Goal: Browse casually: Explore the website without a specific task or goal

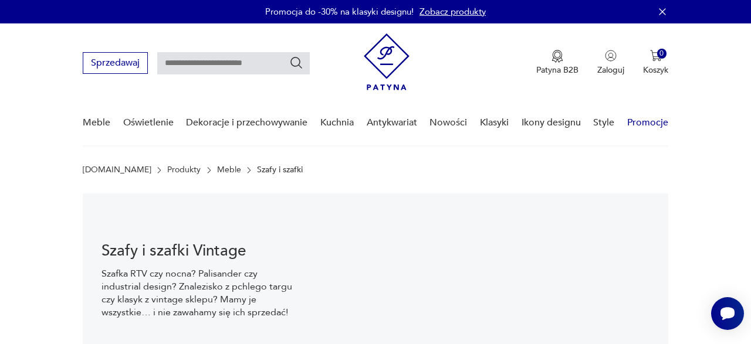
click at [653, 120] on link "Promocje" at bounding box center [647, 122] width 41 height 45
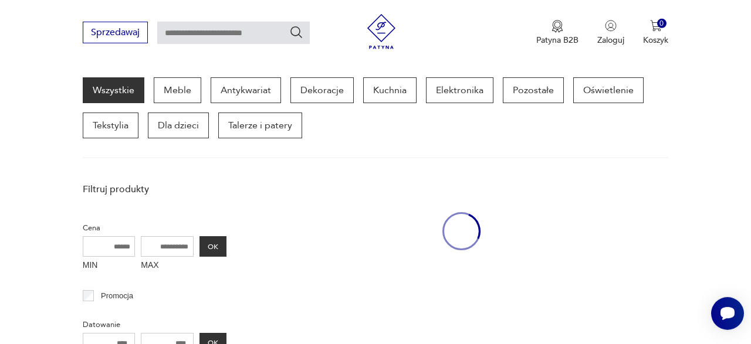
scroll to position [151, 0]
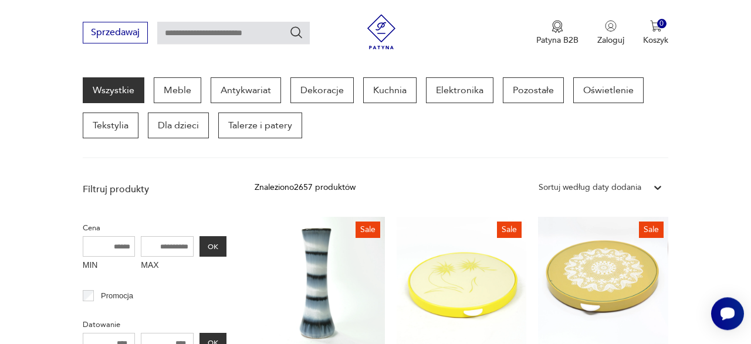
click at [615, 185] on div "Sortuj według daty dodania" at bounding box center [590, 187] width 103 height 13
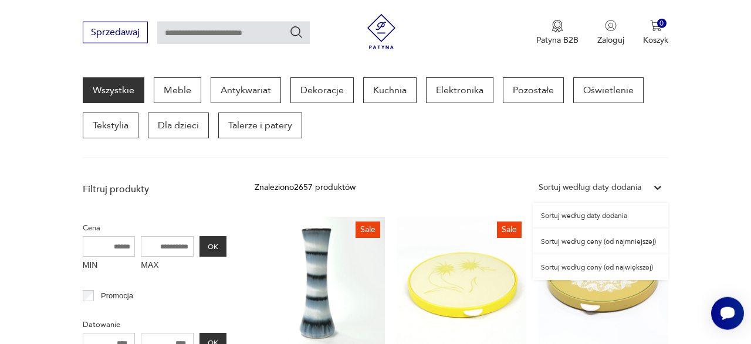
click at [604, 240] on div "Sortuj według ceny (od najmniejszej)" at bounding box center [601, 242] width 136 height 26
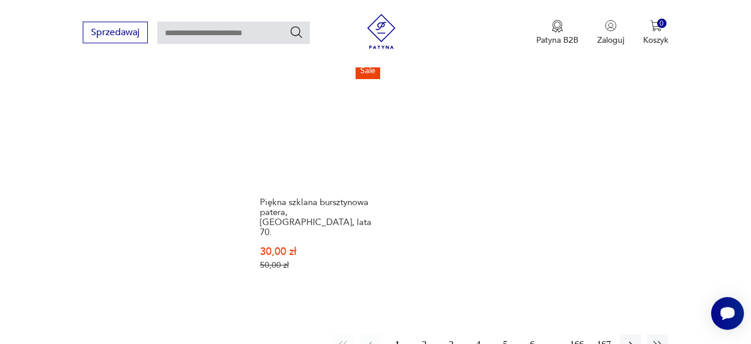
scroll to position [1524, 0]
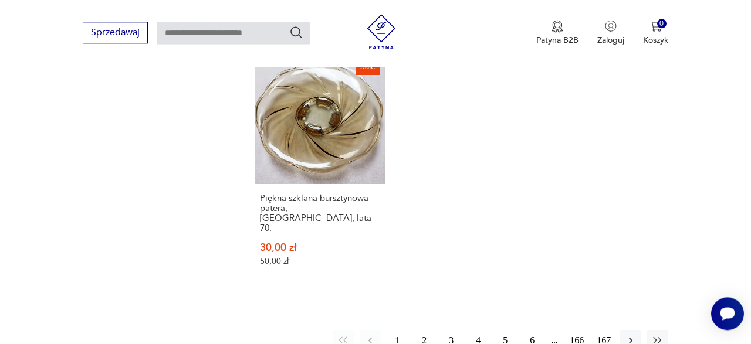
click at [424, 330] on button "2" at bounding box center [424, 340] width 21 height 21
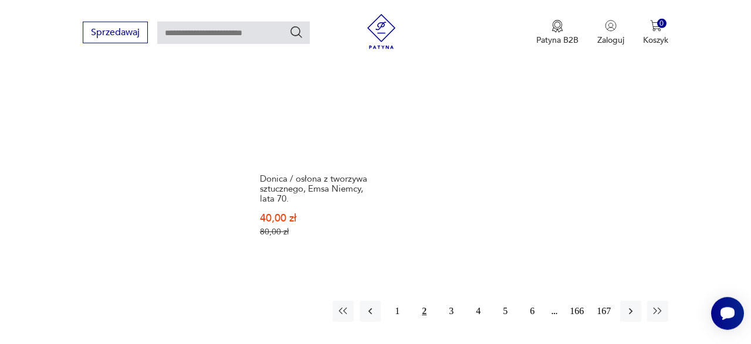
scroll to position [1585, 0]
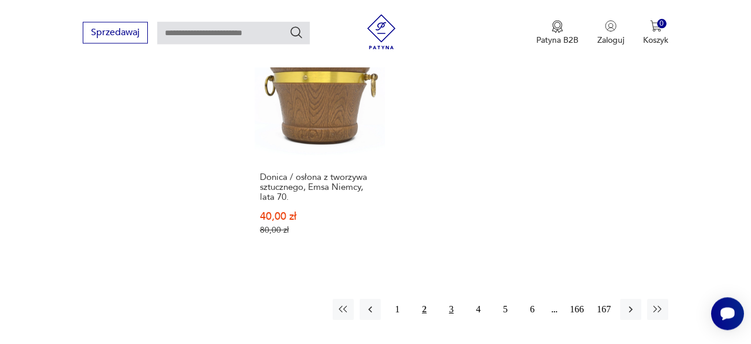
click at [450, 299] on button "3" at bounding box center [451, 309] width 21 height 21
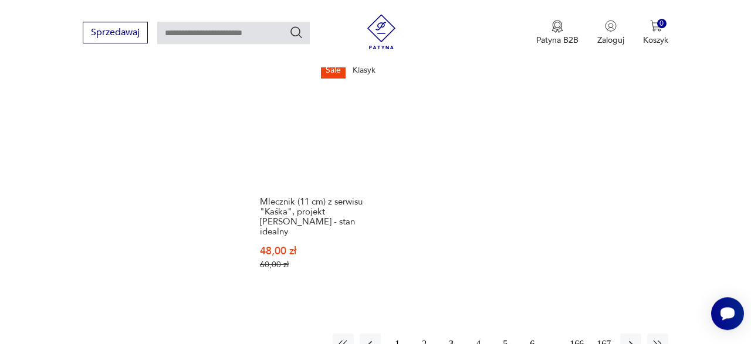
scroll to position [1585, 0]
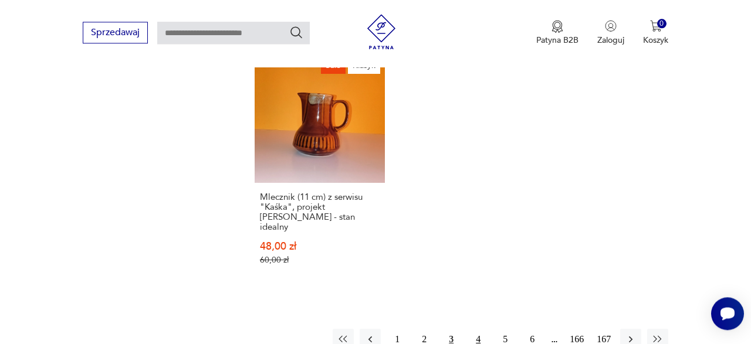
click at [482, 329] on button "4" at bounding box center [478, 339] width 21 height 21
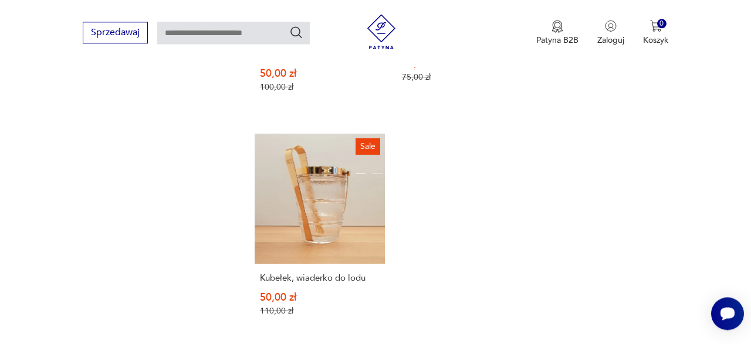
scroll to position [1545, 0]
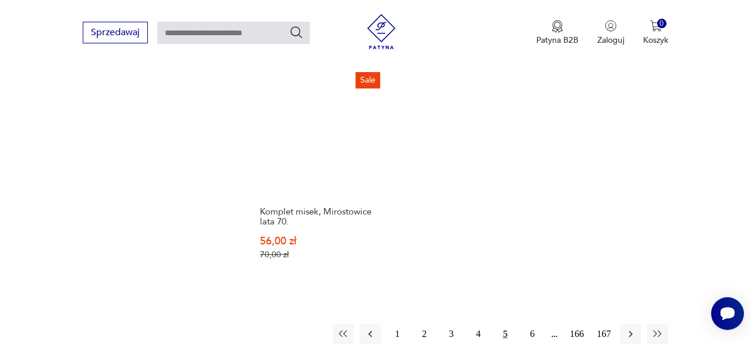
scroll to position [1565, 0]
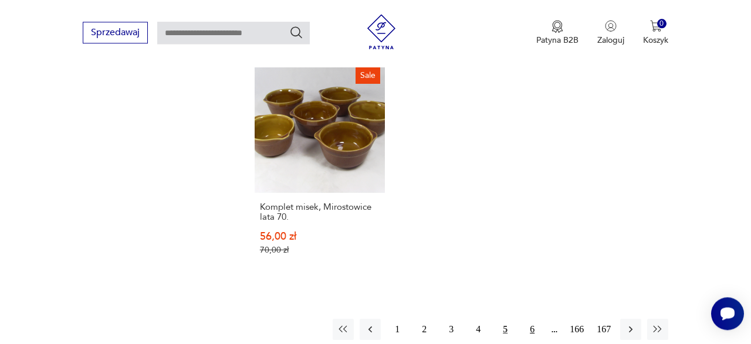
click at [533, 319] on button "6" at bounding box center [532, 329] width 21 height 21
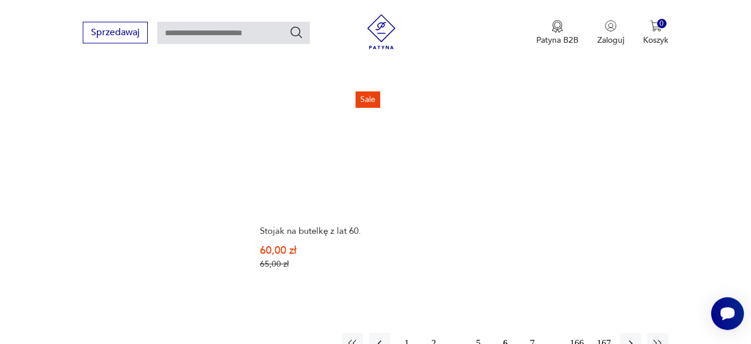
scroll to position [1575, 0]
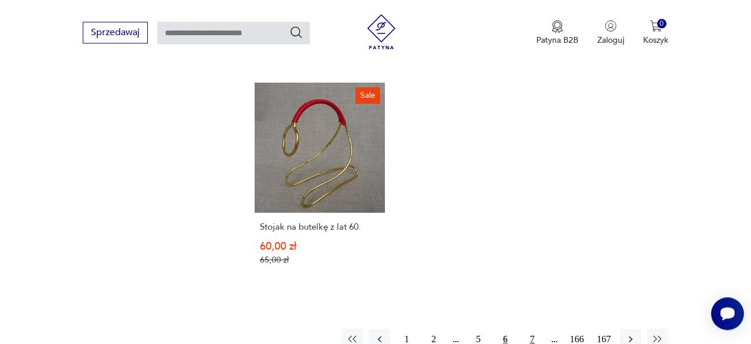
click at [533, 329] on button "7" at bounding box center [532, 339] width 21 height 21
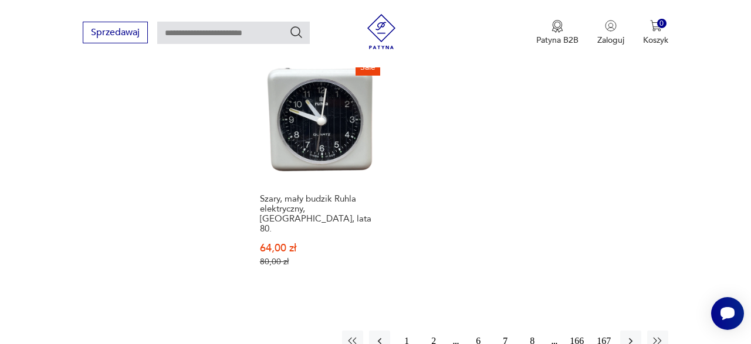
scroll to position [1585, 0]
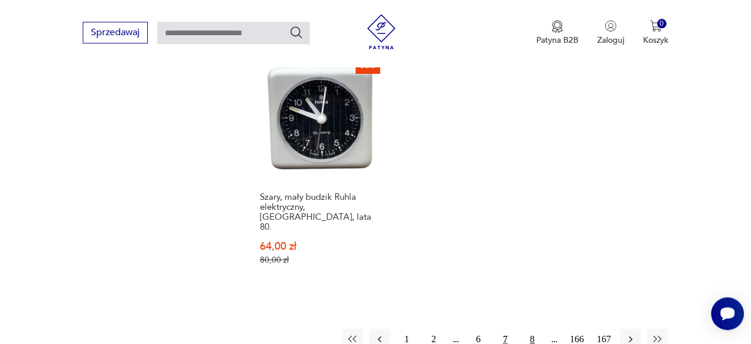
click at [532, 329] on button "8" at bounding box center [532, 339] width 21 height 21
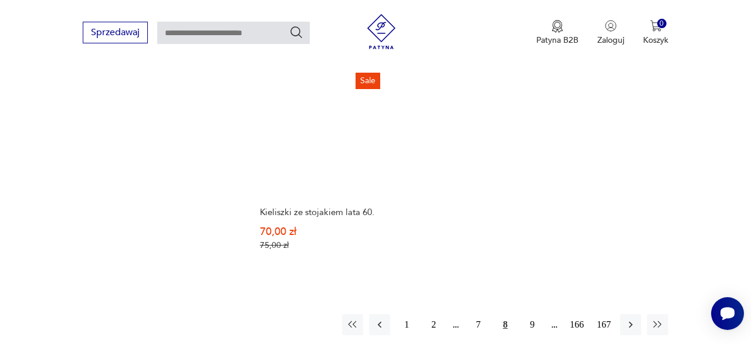
scroll to position [1585, 0]
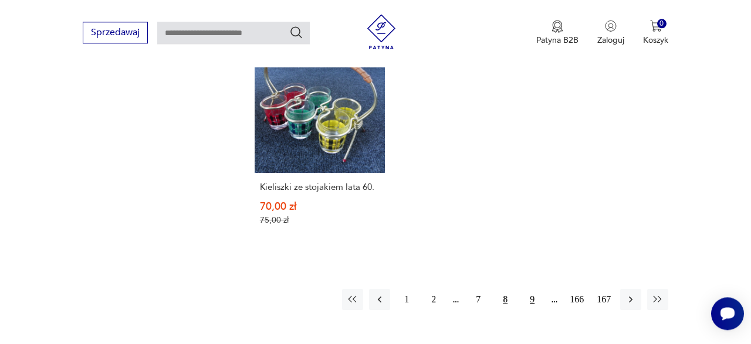
click at [533, 289] on button "9" at bounding box center [532, 299] width 21 height 21
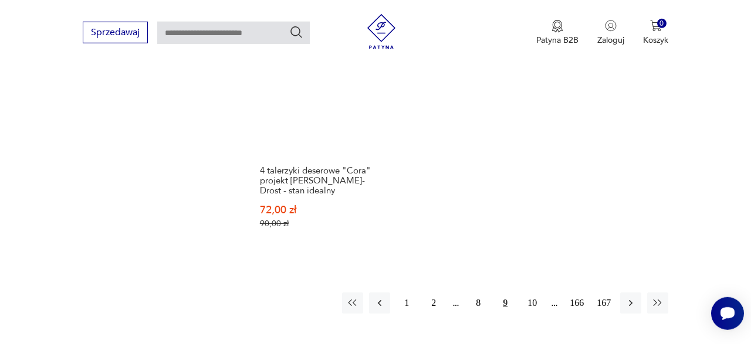
scroll to position [1585, 0]
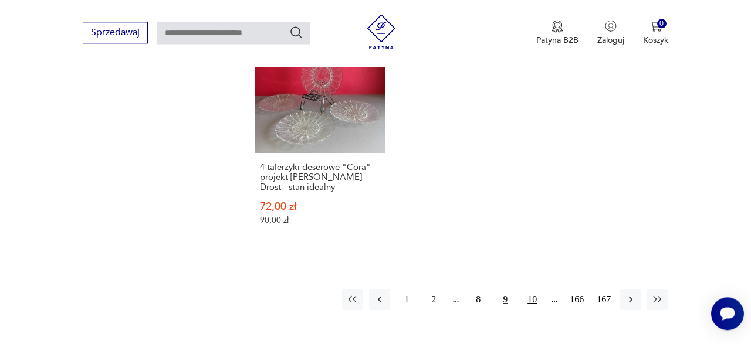
click at [534, 289] on button "10" at bounding box center [532, 299] width 21 height 21
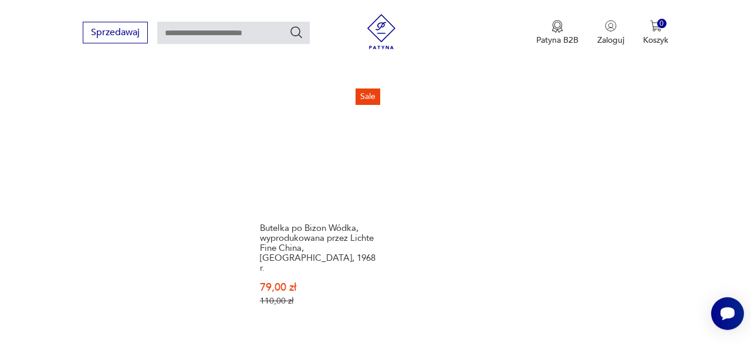
scroll to position [1565, 0]
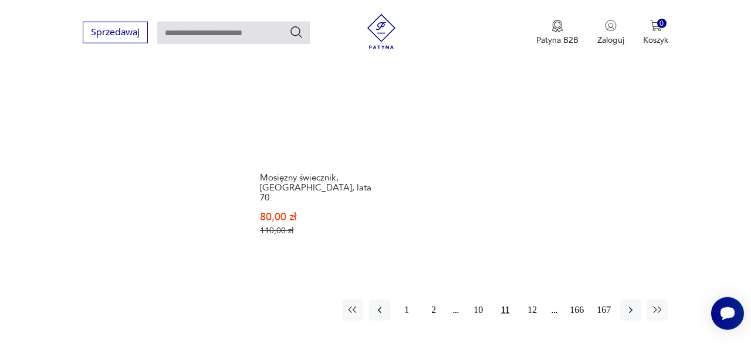
scroll to position [1555, 0]
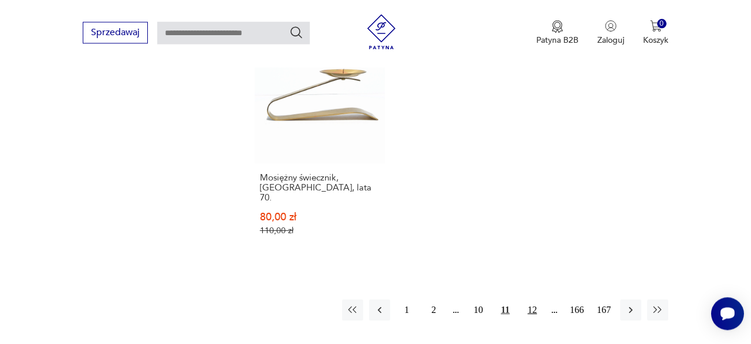
click at [534, 300] on button "12" at bounding box center [532, 310] width 21 height 21
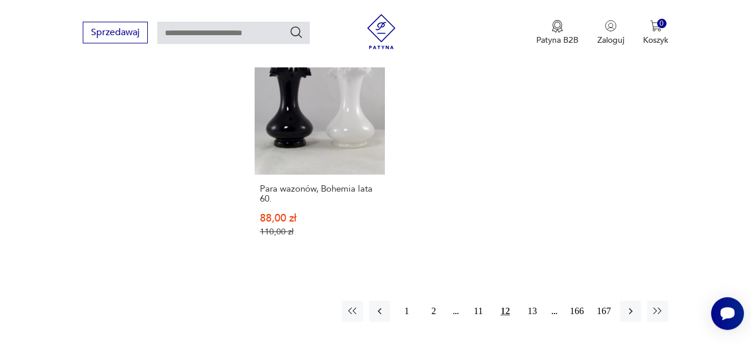
scroll to position [1596, 0]
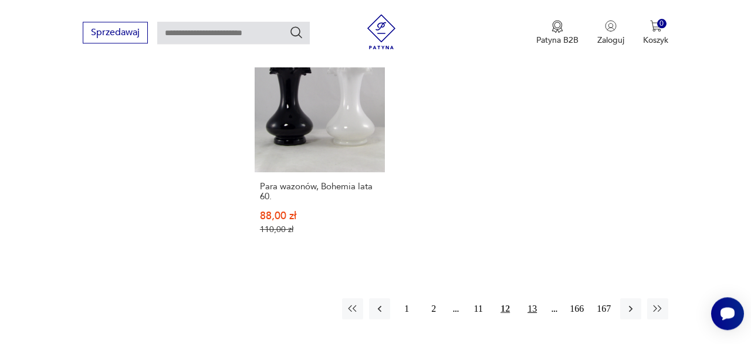
click at [531, 299] on button "13" at bounding box center [532, 309] width 21 height 21
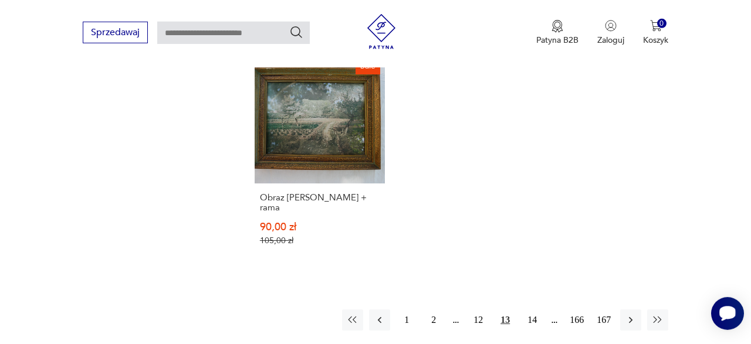
scroll to position [1575, 0]
click at [534, 309] on button "14" at bounding box center [532, 319] width 21 height 21
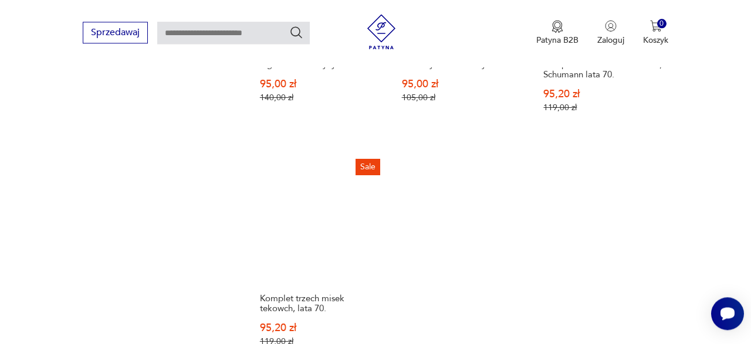
scroll to position [1524, 0]
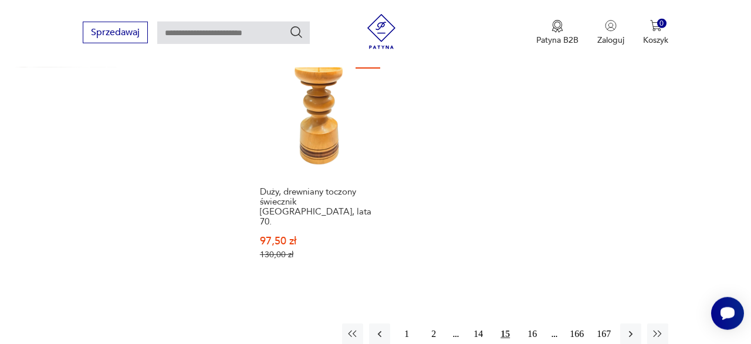
scroll to position [1575, 0]
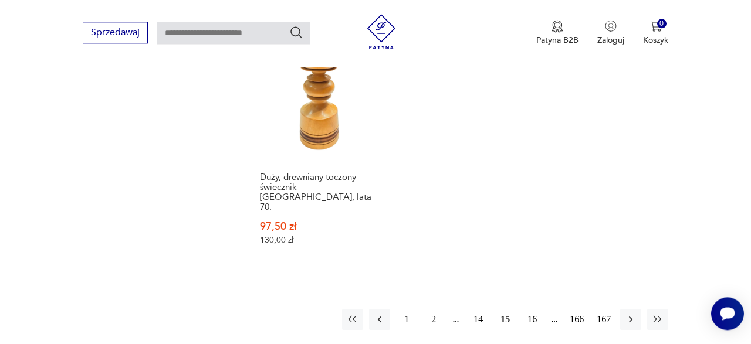
click at [532, 309] on button "16" at bounding box center [532, 319] width 21 height 21
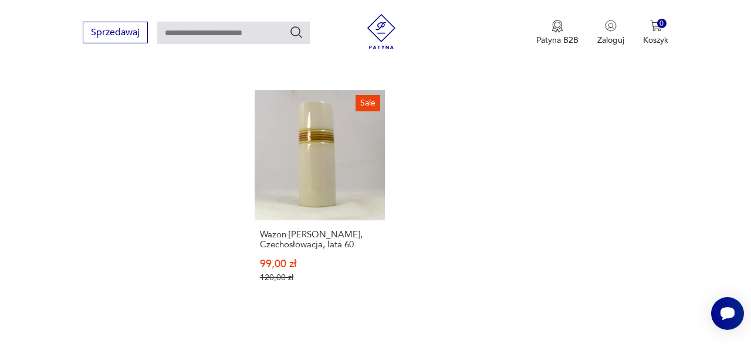
scroll to position [1575, 0]
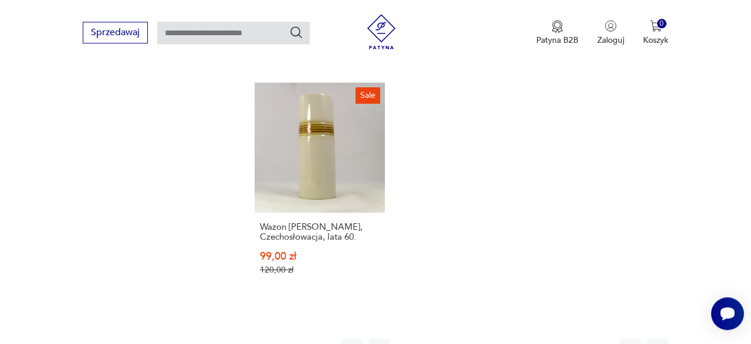
click at [533, 339] on button "17" at bounding box center [532, 349] width 21 height 21
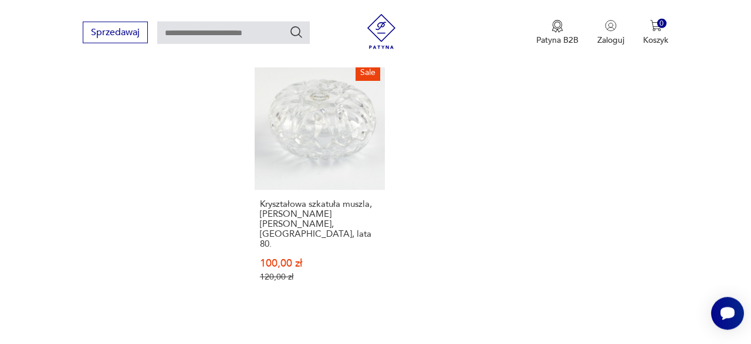
scroll to position [1606, 0]
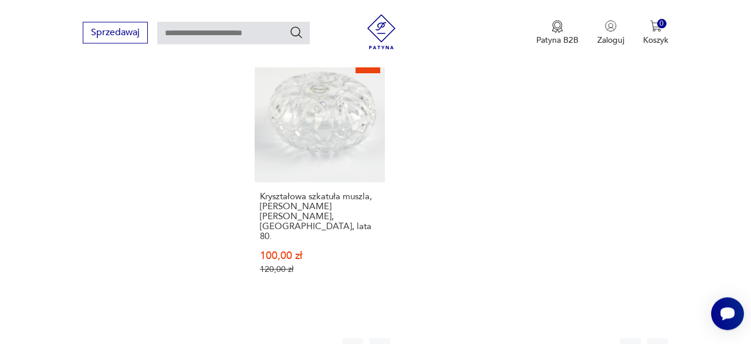
click at [534, 339] on button "18" at bounding box center [532, 349] width 21 height 21
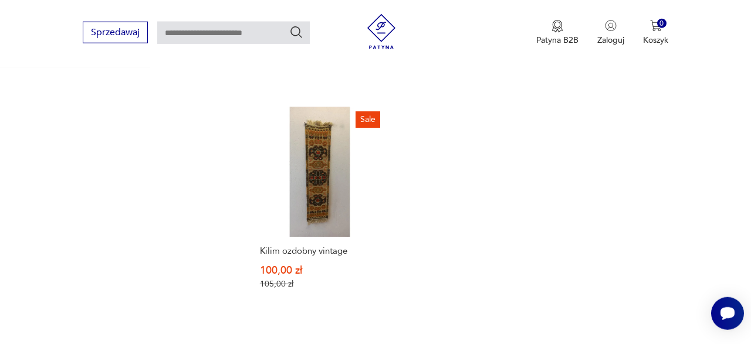
scroll to position [1555, 0]
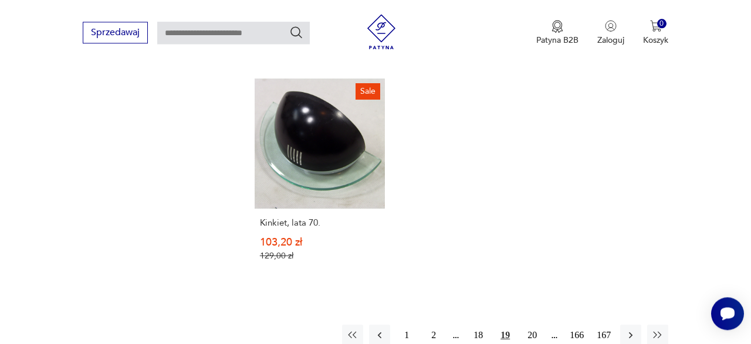
scroll to position [1535, 0]
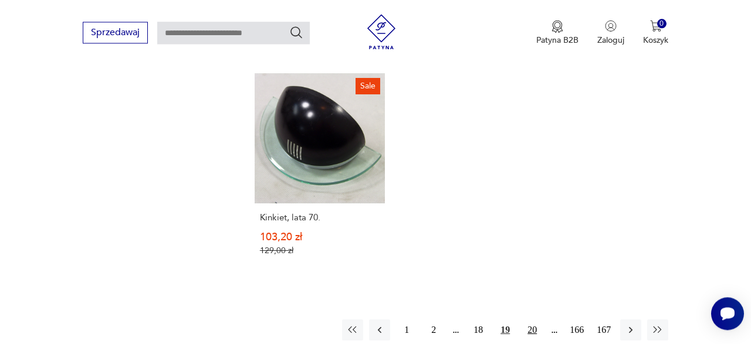
click at [534, 320] on button "20" at bounding box center [532, 330] width 21 height 21
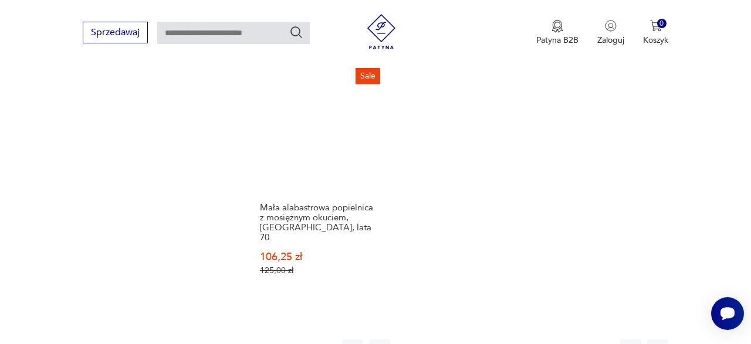
scroll to position [1596, 0]
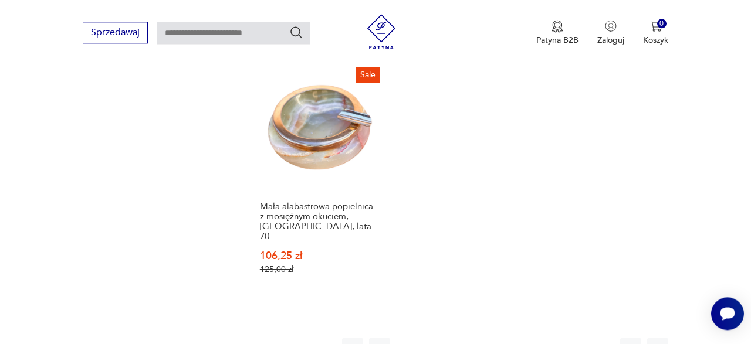
click at [533, 339] on button "21" at bounding box center [532, 349] width 21 height 21
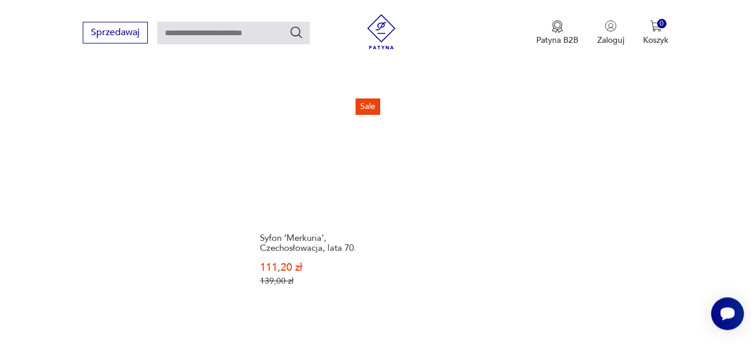
scroll to position [1535, 0]
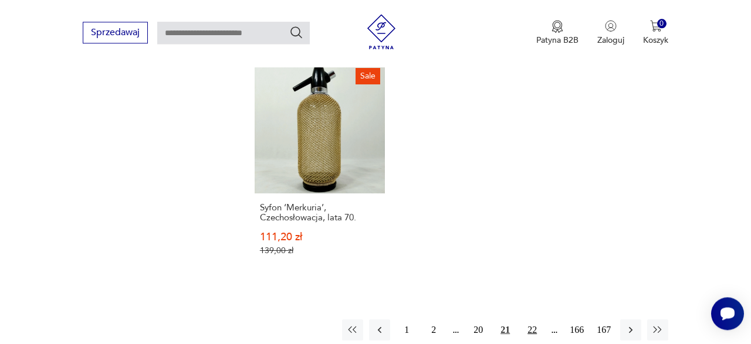
click at [534, 320] on button "22" at bounding box center [532, 330] width 21 height 21
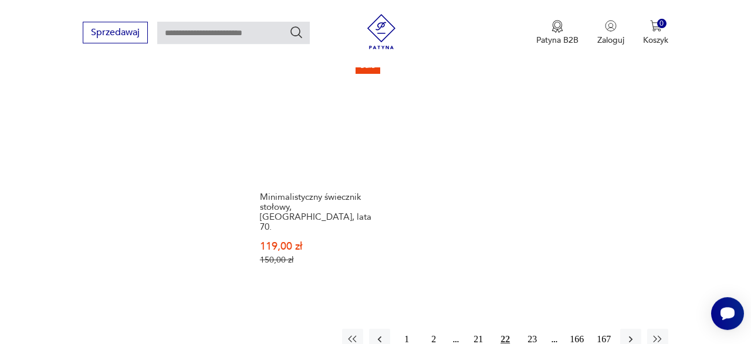
scroll to position [1606, 0]
click at [536, 329] on button "23" at bounding box center [532, 339] width 21 height 21
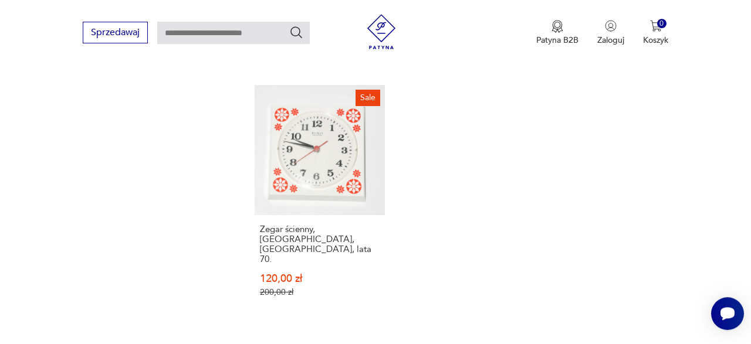
scroll to position [1545, 0]
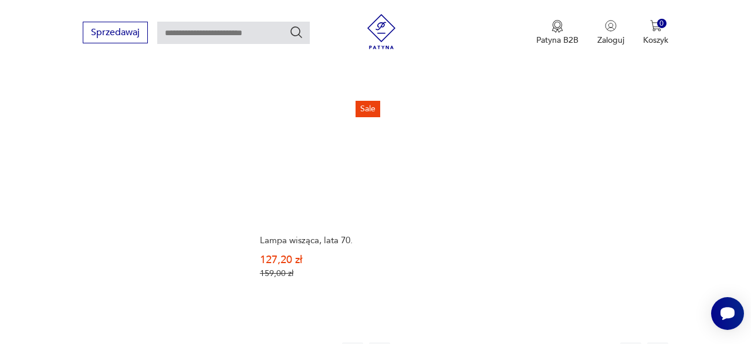
scroll to position [1575, 0]
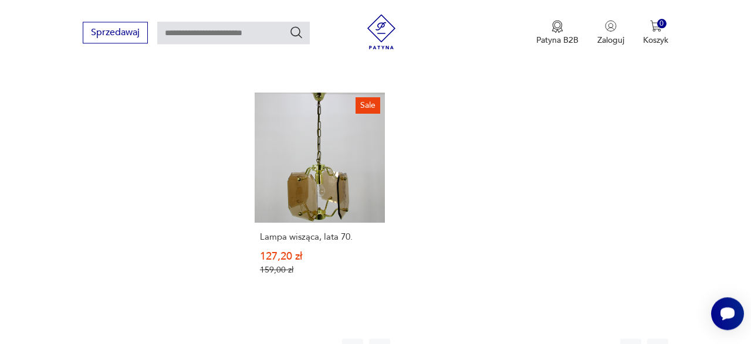
click at [530, 339] on button "25" at bounding box center [532, 349] width 21 height 21
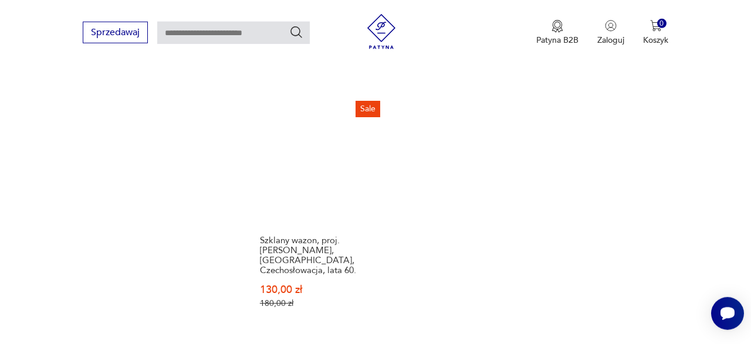
scroll to position [1596, 0]
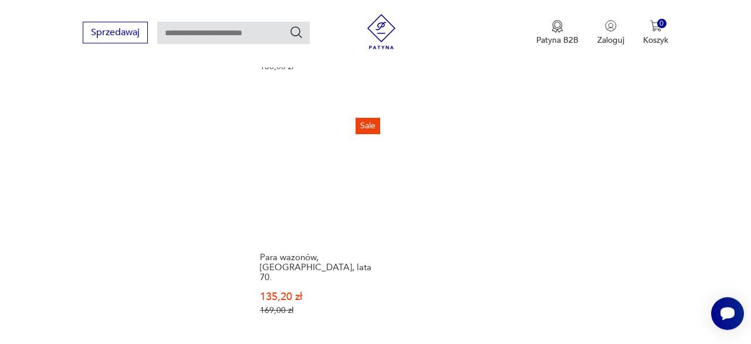
scroll to position [1547, 0]
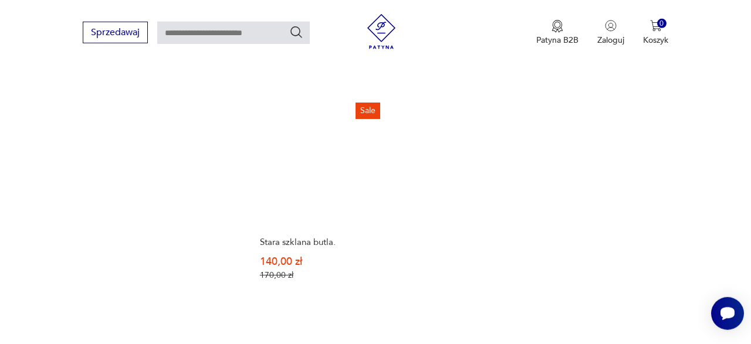
scroll to position [1596, 0]
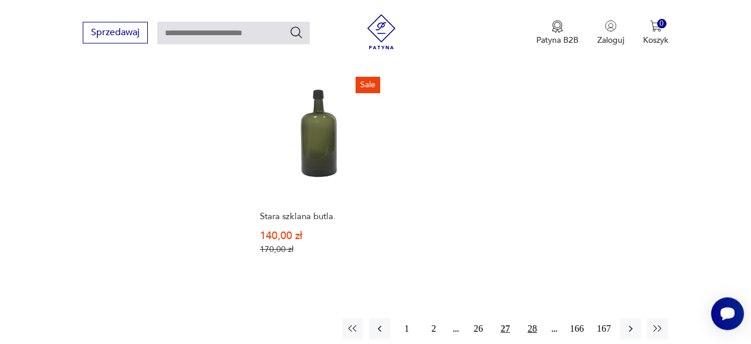
click at [533, 319] on button "28" at bounding box center [532, 329] width 21 height 21
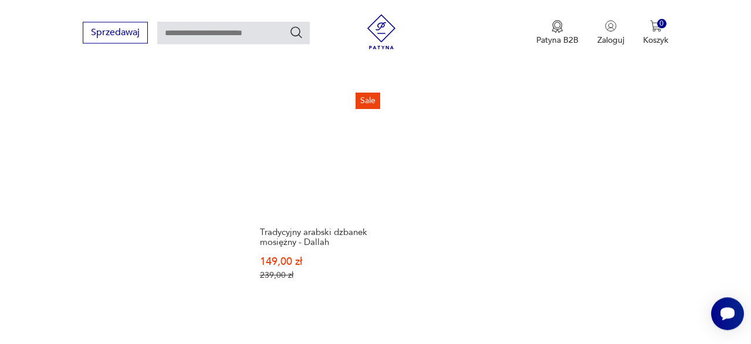
scroll to position [1585, 0]
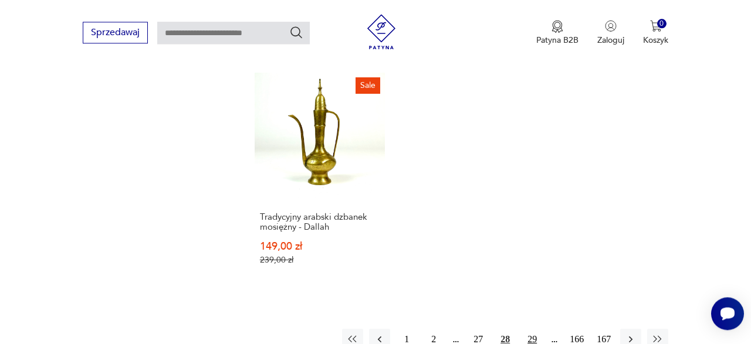
click at [533, 329] on button "29" at bounding box center [532, 339] width 21 height 21
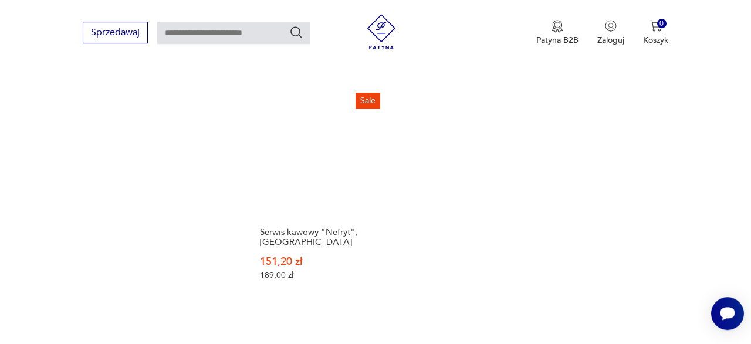
scroll to position [1555, 0]
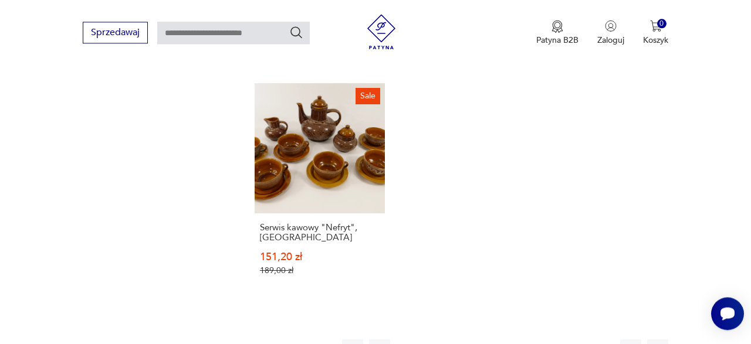
click at [534, 340] on button "30" at bounding box center [532, 350] width 21 height 21
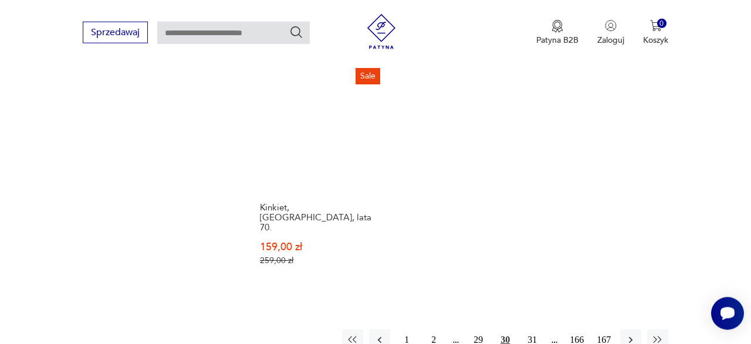
scroll to position [1565, 0]
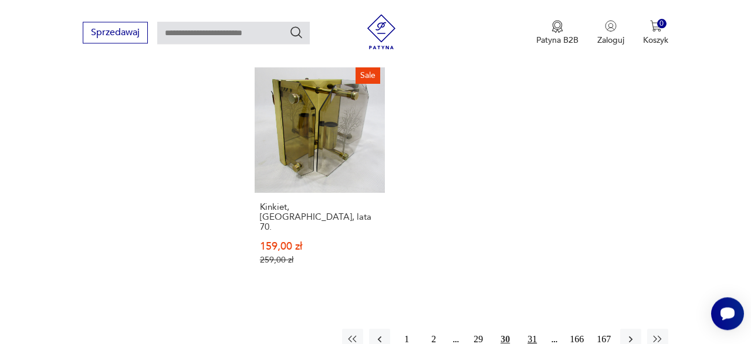
click at [531, 329] on button "31" at bounding box center [532, 339] width 21 height 21
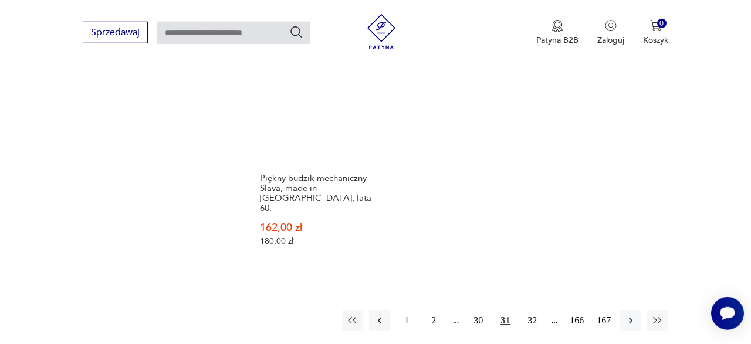
scroll to position [1535, 0]
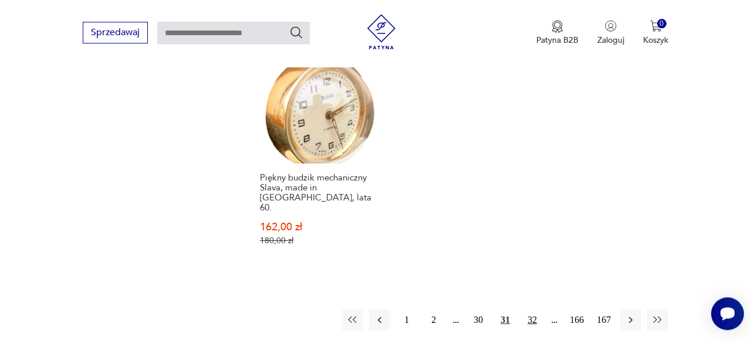
click at [533, 310] on button "32" at bounding box center [532, 320] width 21 height 21
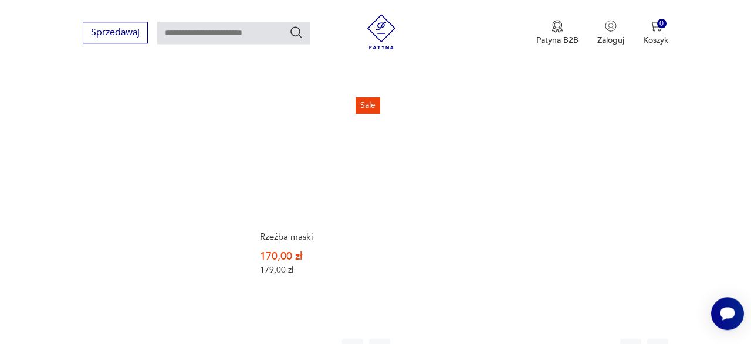
scroll to position [1565, 0]
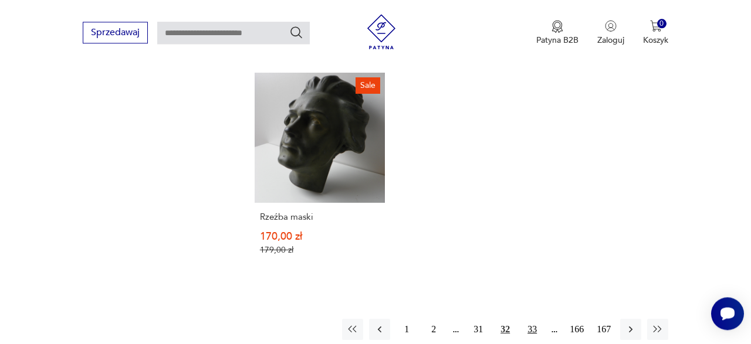
click at [531, 319] on button "33" at bounding box center [532, 329] width 21 height 21
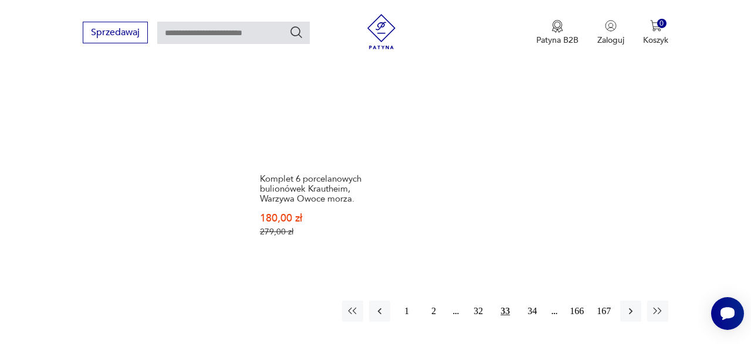
scroll to position [1596, 0]
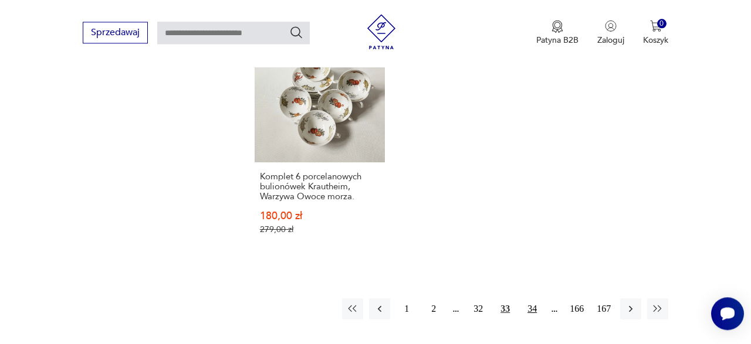
click at [532, 299] on button "34" at bounding box center [532, 309] width 21 height 21
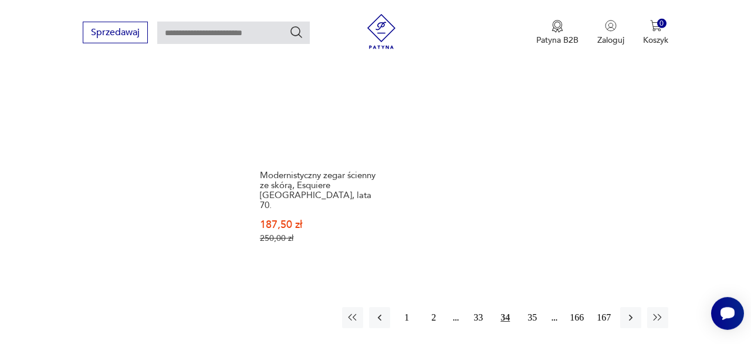
scroll to position [1585, 0]
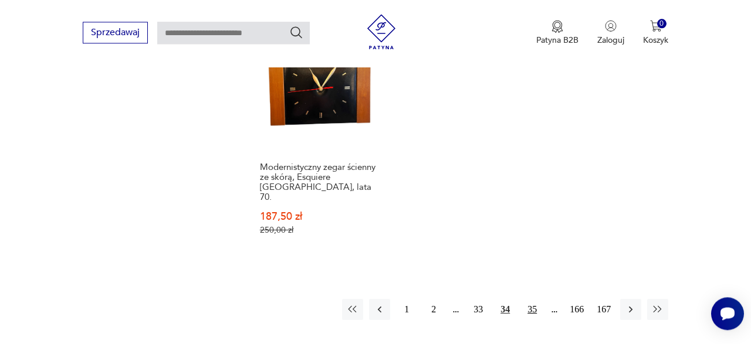
click at [533, 299] on button "35" at bounding box center [532, 309] width 21 height 21
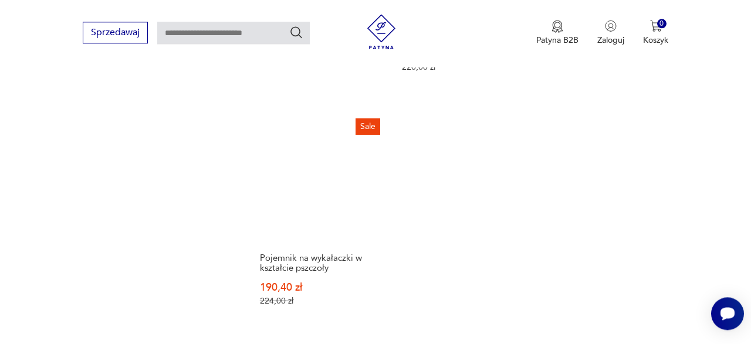
scroll to position [1535, 0]
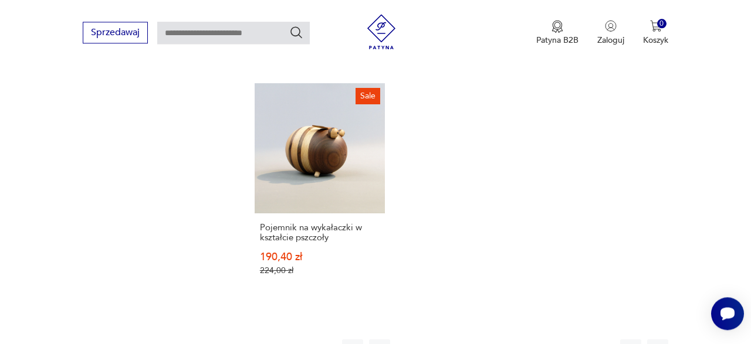
click at [530, 340] on button "36" at bounding box center [532, 350] width 21 height 21
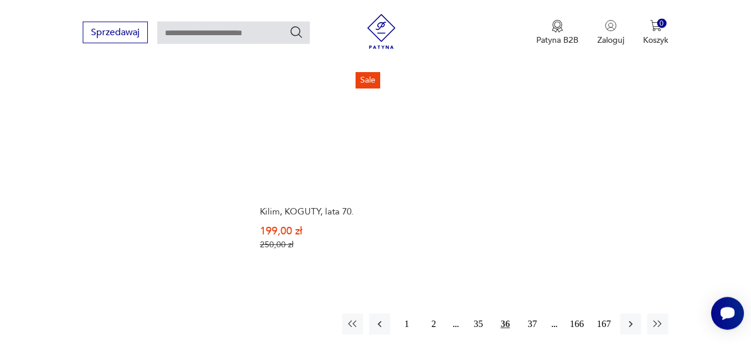
scroll to position [1545, 0]
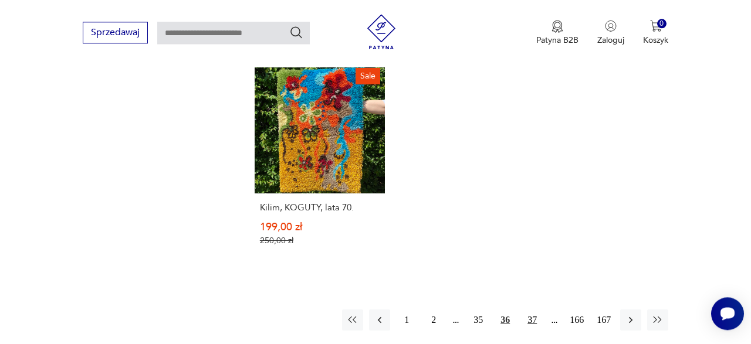
click at [531, 310] on button "37" at bounding box center [532, 320] width 21 height 21
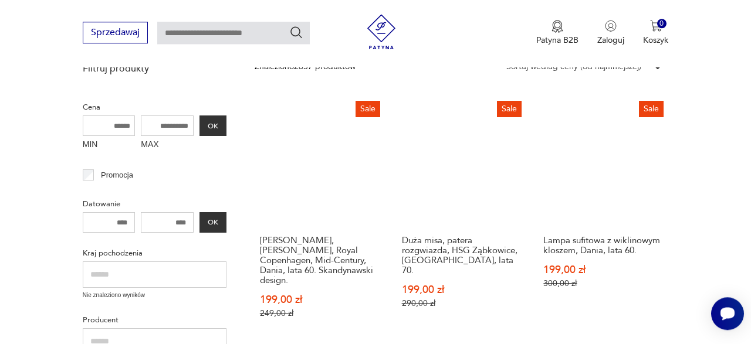
scroll to position [273, 0]
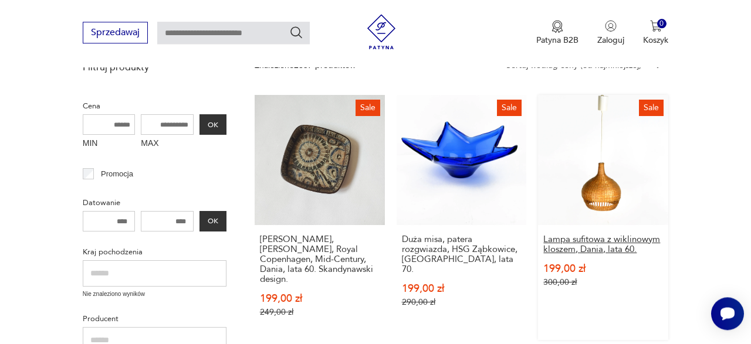
click at [600, 238] on h3 "Lampa sufitowa z wiklinowym kloszem, Dania, lata 60." at bounding box center [603, 245] width 120 height 20
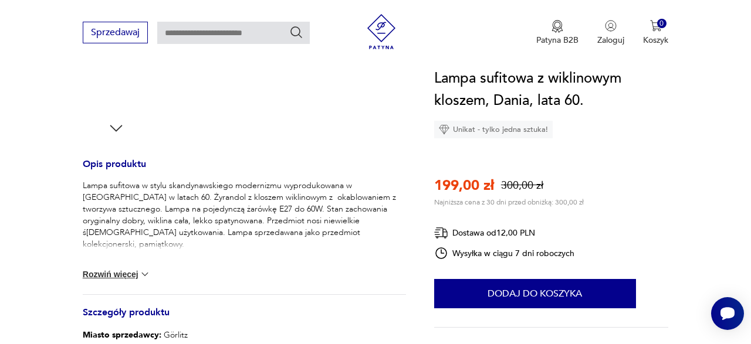
scroll to position [427, 0]
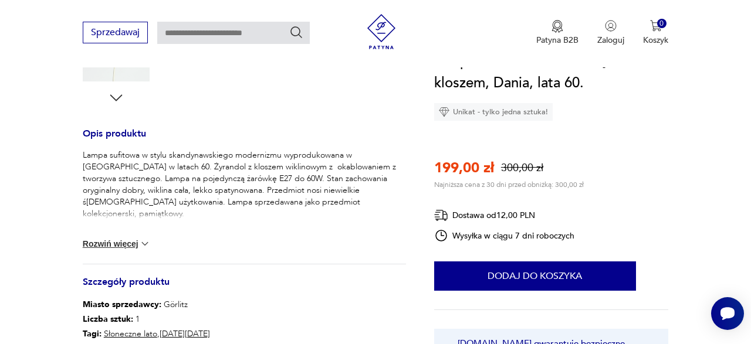
click at [128, 247] on button "Rozwiń więcej" at bounding box center [117, 244] width 68 height 12
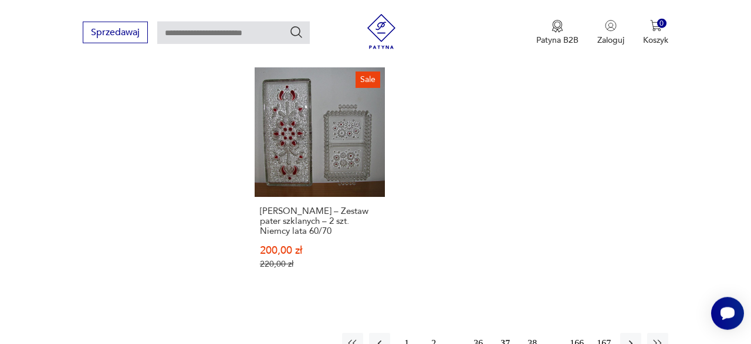
scroll to position [1574, 0]
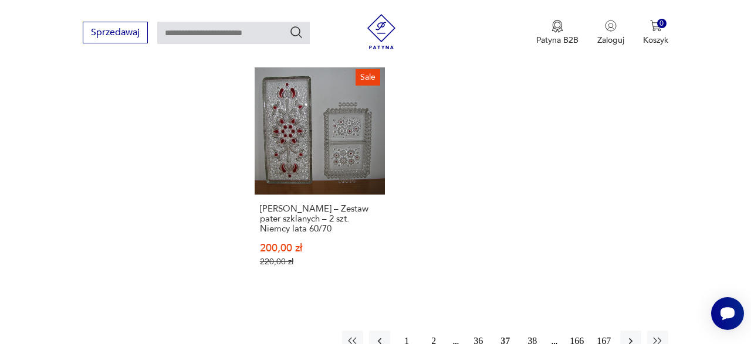
click at [533, 331] on button "38" at bounding box center [532, 341] width 21 height 21
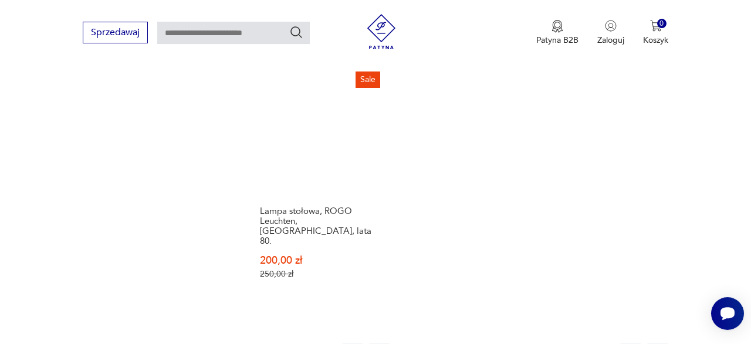
scroll to position [1595, 0]
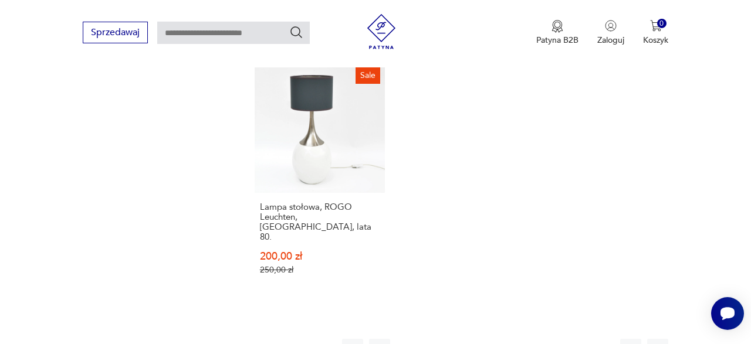
click at [533, 339] on button "39" at bounding box center [532, 349] width 21 height 21
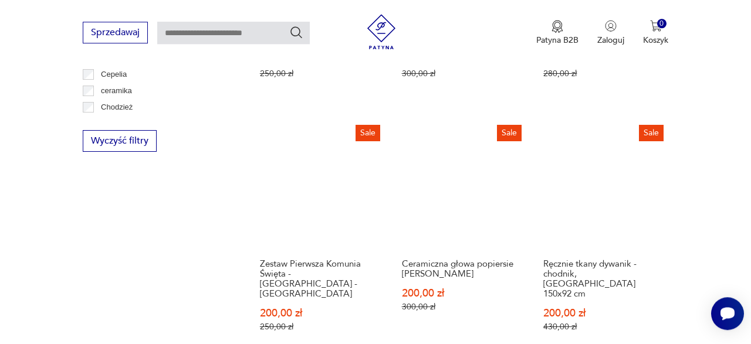
scroll to position [751, 0]
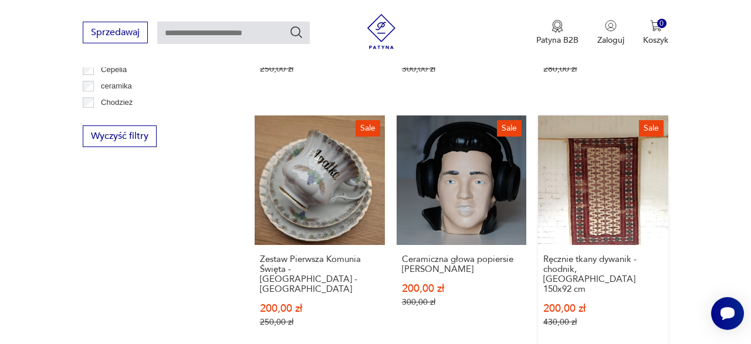
click at [615, 186] on link "Sale Ręcznie tkany dywanik - chodnik, [GEOGRAPHIC_DATA] 150x92 cm 200,00 zł 430…" at bounding box center [603, 233] width 130 height 235
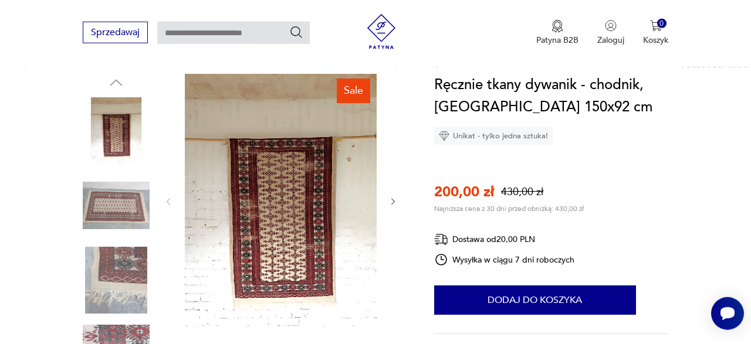
scroll to position [122, 0]
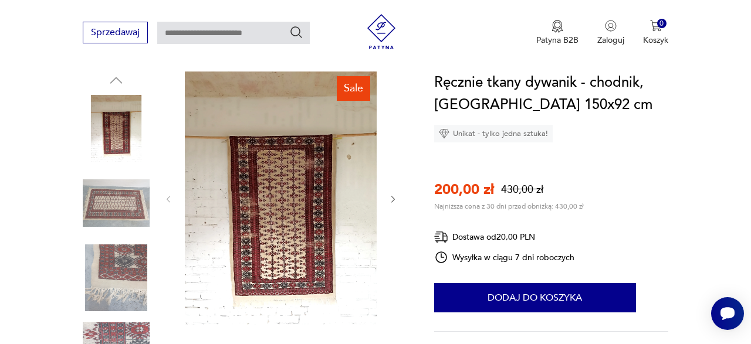
click at [394, 200] on icon "button" at bounding box center [392, 199] width 9 height 9
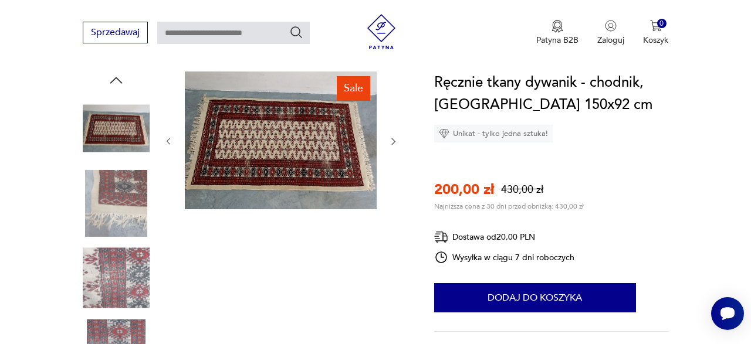
click at [394, 200] on div at bounding box center [281, 142] width 235 height 140
click at [390, 138] on icon "button" at bounding box center [392, 141] width 9 height 9
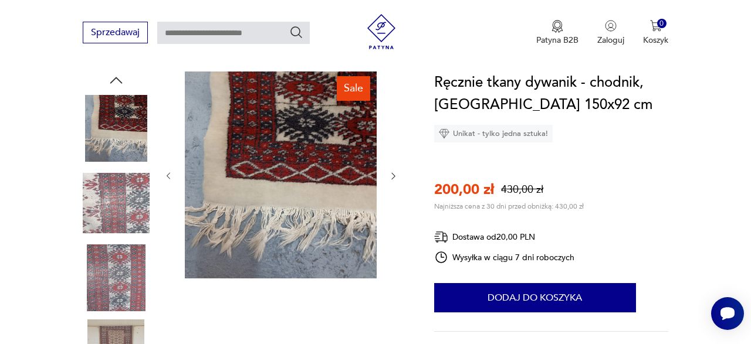
click at [393, 175] on icon "button" at bounding box center [392, 175] width 9 height 9
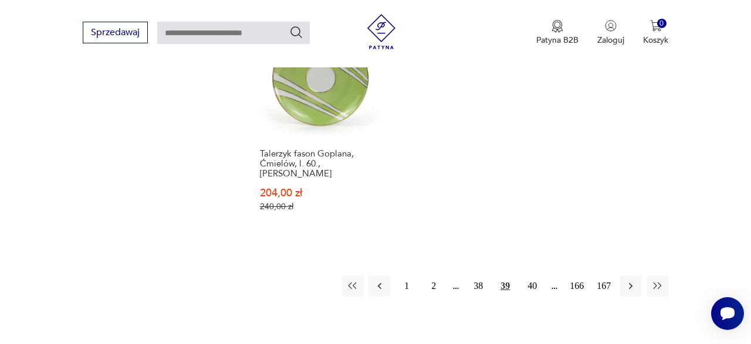
scroll to position [1612, 0]
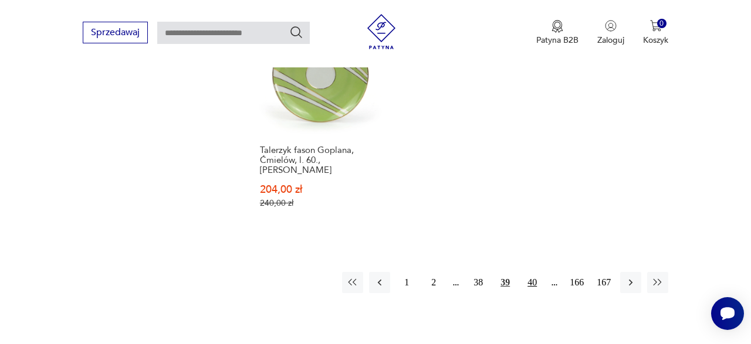
click at [534, 272] on button "40" at bounding box center [532, 282] width 21 height 21
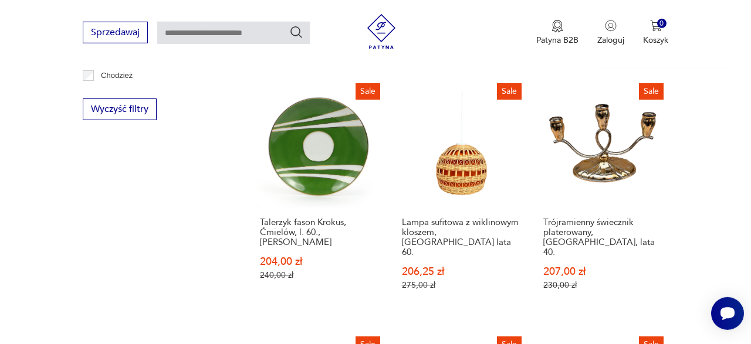
scroll to position [781, 0]
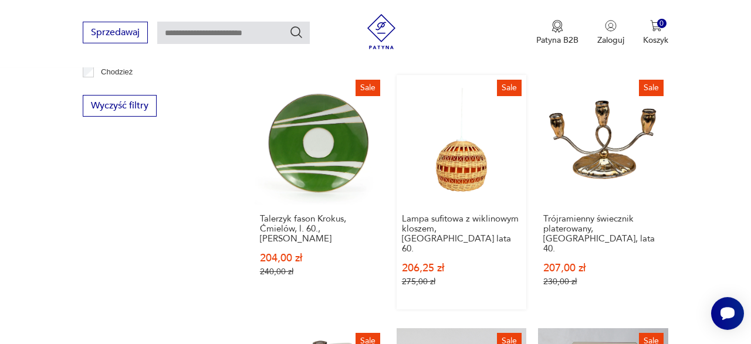
click at [463, 153] on link "Sale Lampa sufitowa z wiklinowym kloszem, [GEOGRAPHIC_DATA] lata 60. 206,25 zł …" at bounding box center [462, 192] width 130 height 235
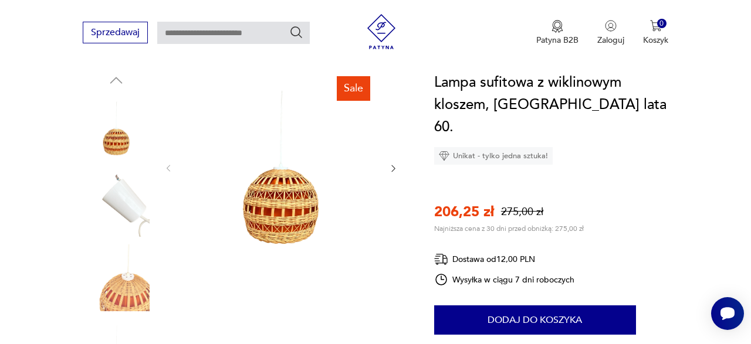
scroll to position [153, 0]
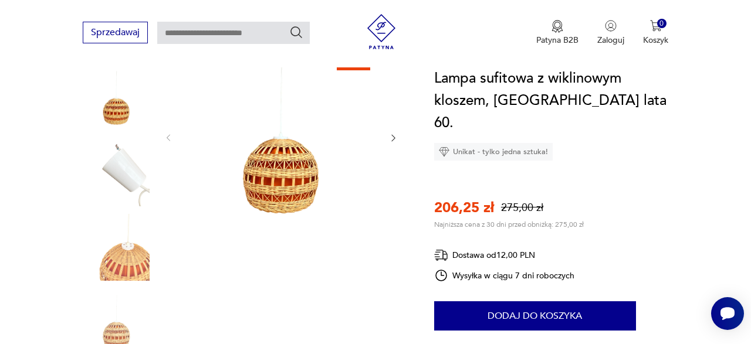
click at [286, 179] on img at bounding box center [281, 137] width 192 height 192
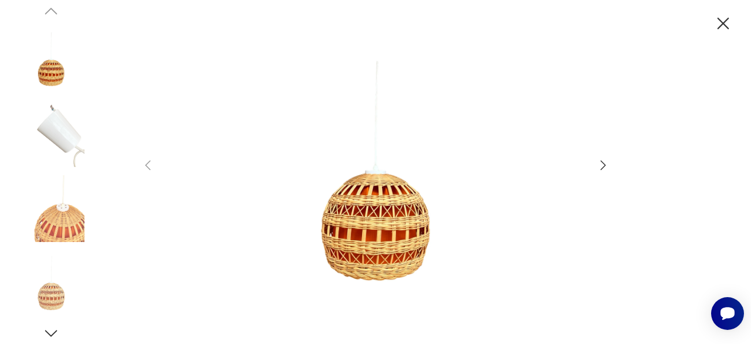
click at [384, 235] on img at bounding box center [376, 171] width 418 height 276
click at [603, 165] on icon "button" at bounding box center [603, 165] width 14 height 14
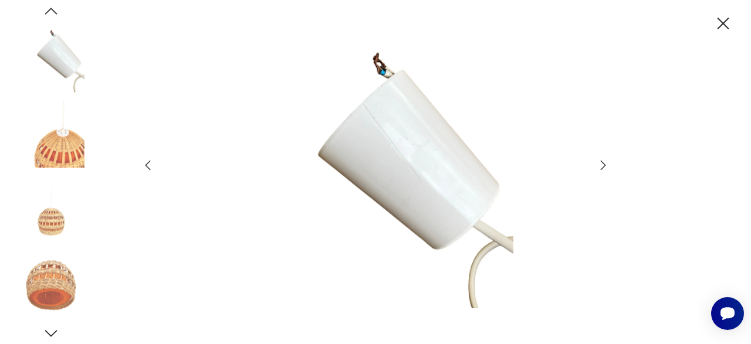
click at [603, 165] on icon "button" at bounding box center [603, 165] width 14 height 14
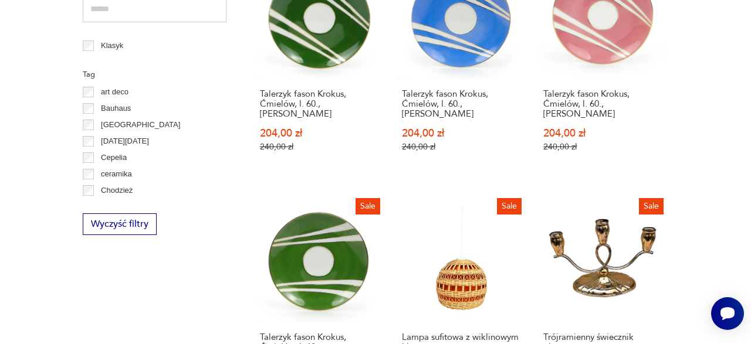
scroll to position [662, 0]
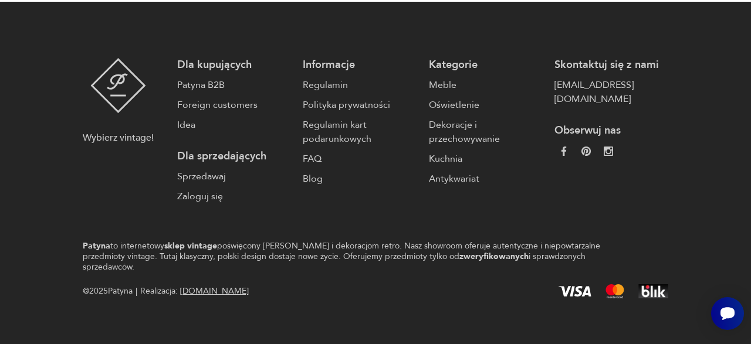
scroll to position [952, 0]
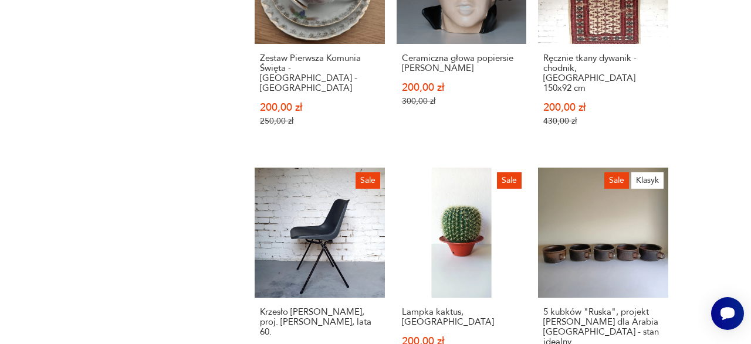
click at [748, 337] on section "Filtruj produkty Cena MIN MAX OK Promocja Datowanie OK Kraj pochodzenia Nie zna…" at bounding box center [375, 192] width 751 height 1633
click at [677, 270] on section "Filtruj produkty Cena MIN MAX OK Promocja Datowanie OK Kraj pochodzenia Nie zna…" at bounding box center [375, 192] width 751 height 1633
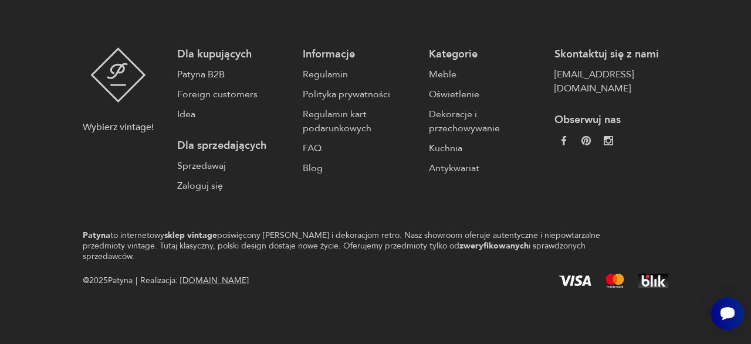
scroll to position [952, 0]
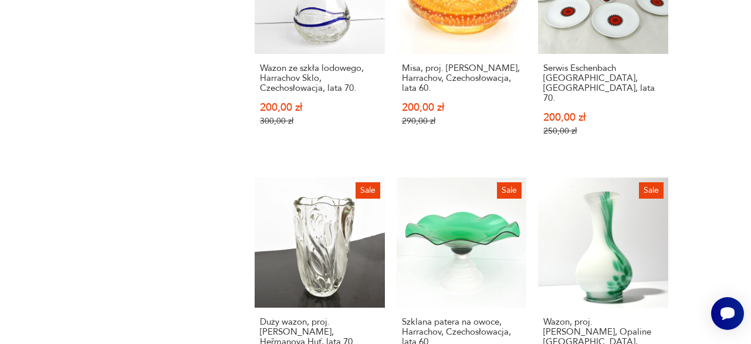
click at [748, 338] on section "Filtruj produkty Cena MIN MAX OK Promocja Datowanie OK Kraj pochodzenia Nie zna…" at bounding box center [375, 217] width 751 height 1683
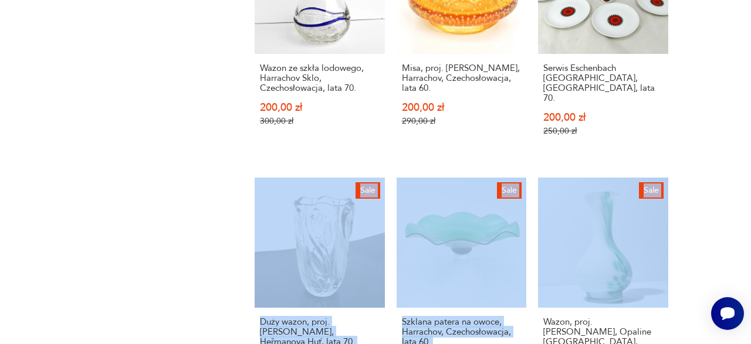
drag, startPoint x: 750, startPoint y: 123, endPoint x: 750, endPoint y: 165, distance: 42.8
click at [750, 165] on section "Filtruj produkty Cena MIN MAX OK Promocja Datowanie OK Kraj pochodzenia Nie zna…" at bounding box center [375, 217] width 751 height 1683
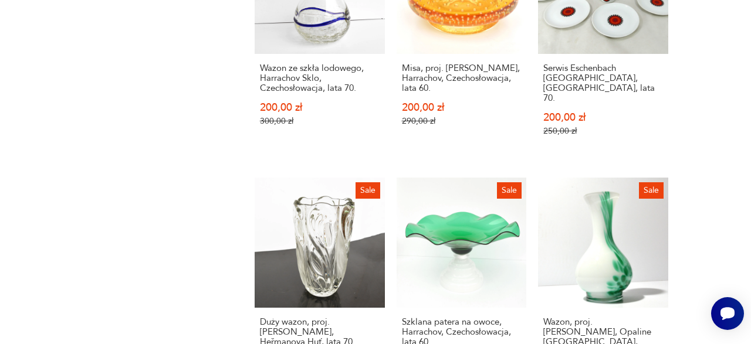
drag, startPoint x: 750, startPoint y: 190, endPoint x: 750, endPoint y: 248, distance: 58.1
click at [750, 248] on section "Filtruj produkty Cena MIN MAX OK Promocja Datowanie OK Kraj pochodzenia Nie zna…" at bounding box center [375, 217] width 751 height 1683
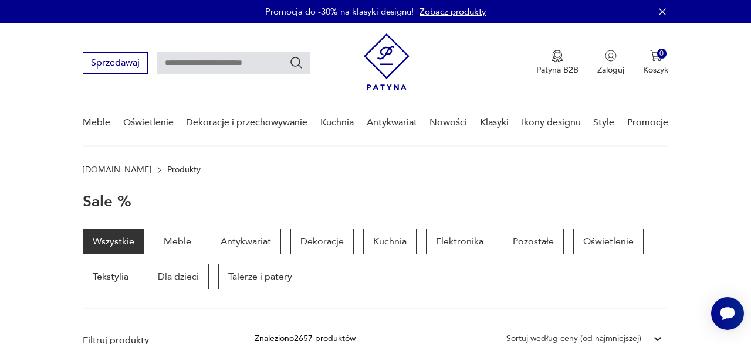
click at [194, 62] on input "text" at bounding box center [233, 63] width 153 height 22
type input "*********"
click at [296, 60] on icon "Szukaj" at bounding box center [296, 63] width 14 height 14
type input "*********"
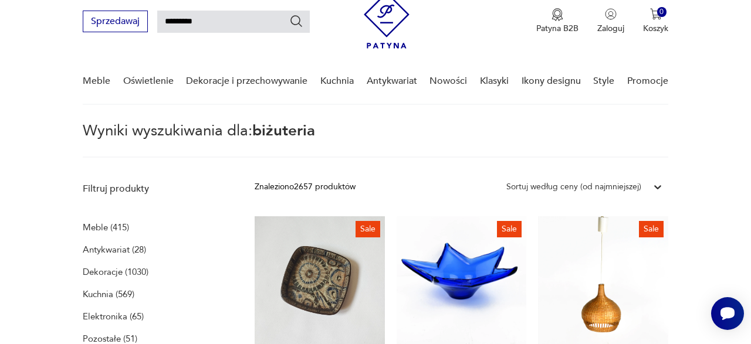
scroll to position [42, 0]
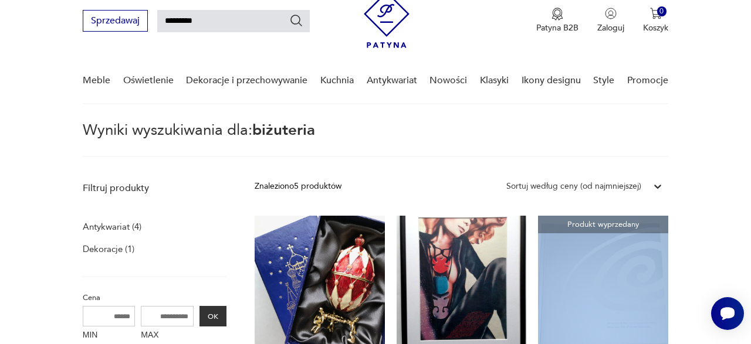
click at [654, 185] on icon at bounding box center [658, 187] width 12 height 12
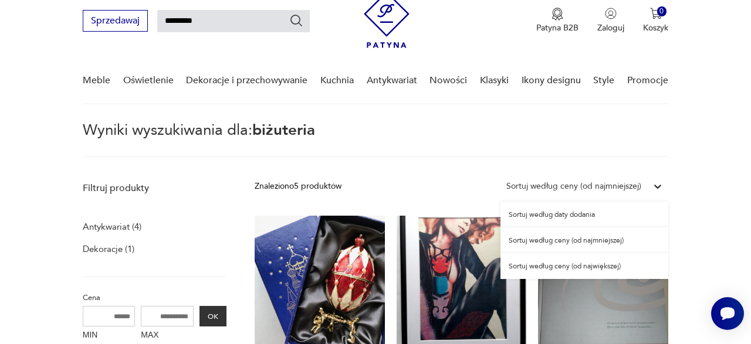
click at [595, 236] on div "Sortuj według ceny (od najmniejszej)" at bounding box center [584, 241] width 168 height 26
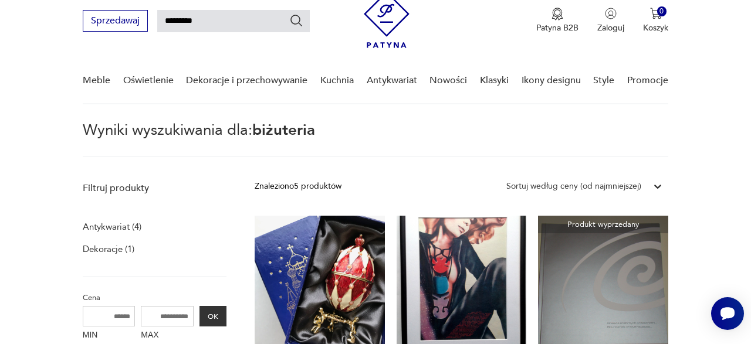
scroll to position [42, 0]
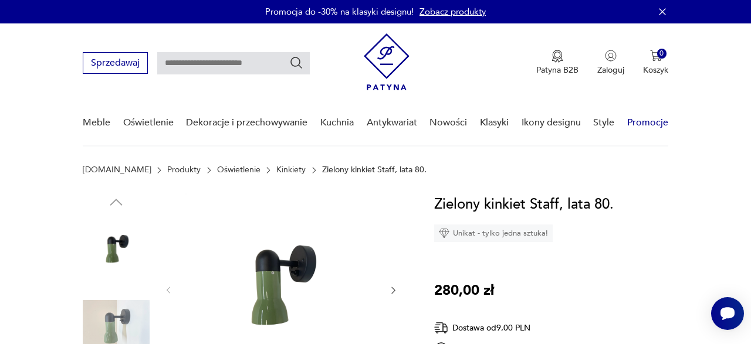
click at [645, 123] on link "Promocje" at bounding box center [647, 122] width 41 height 45
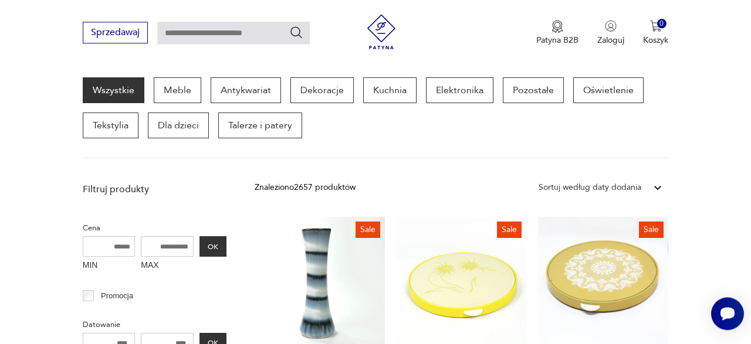
scroll to position [151, 0]
click at [632, 190] on div "Sortuj według daty dodania" at bounding box center [590, 187] width 103 height 13
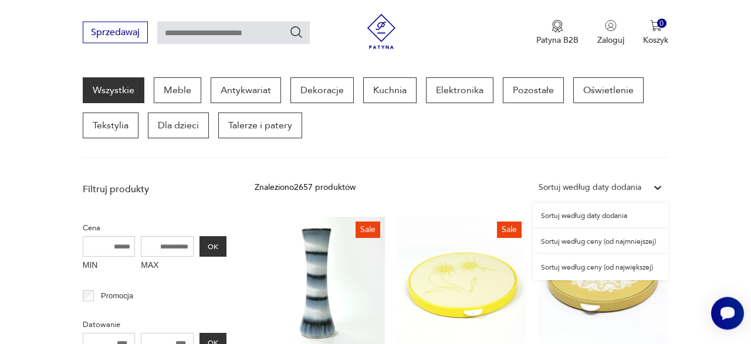
click at [599, 268] on div "Sortuj według ceny (od największej)" at bounding box center [601, 268] width 136 height 26
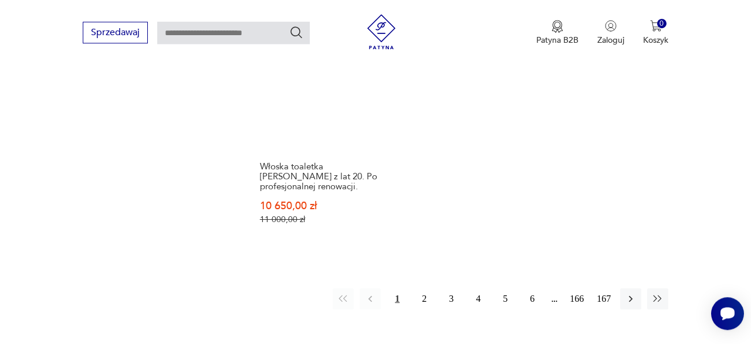
scroll to position [1606, 0]
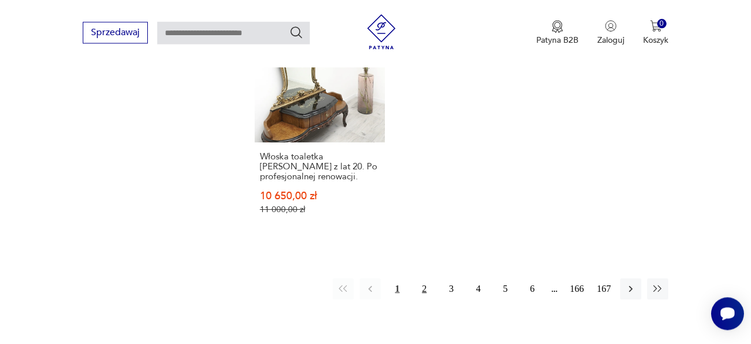
click at [425, 279] on button "2" at bounding box center [424, 289] width 21 height 21
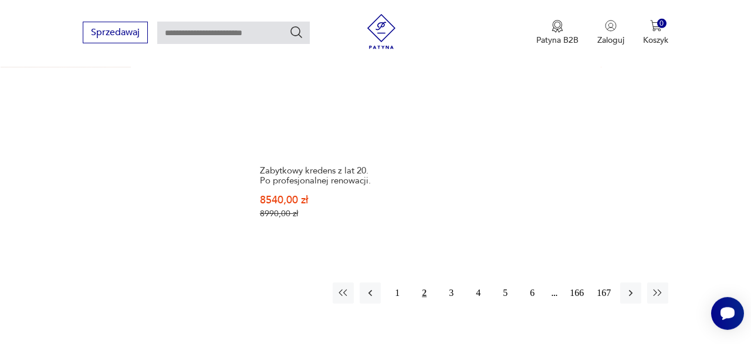
scroll to position [1626, 0]
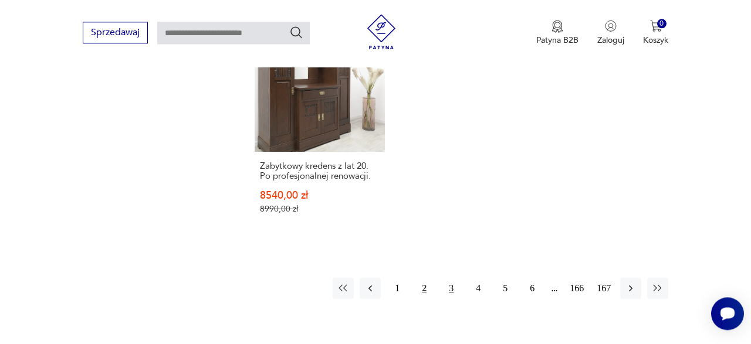
click at [452, 278] on button "3" at bounding box center [451, 288] width 21 height 21
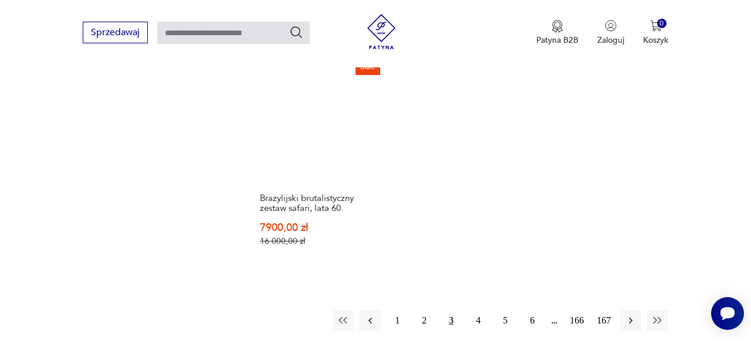
scroll to position [1616, 0]
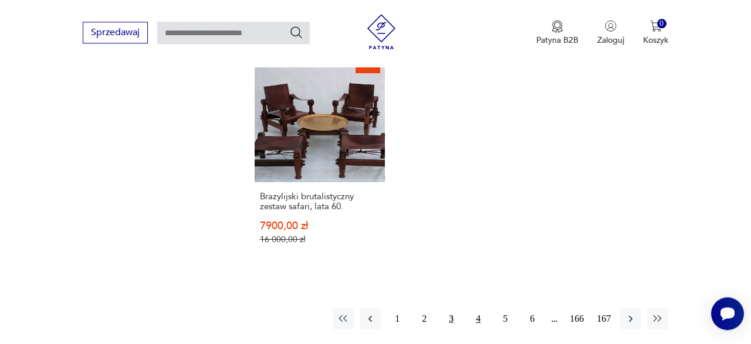
click at [479, 309] on button "4" at bounding box center [478, 319] width 21 height 21
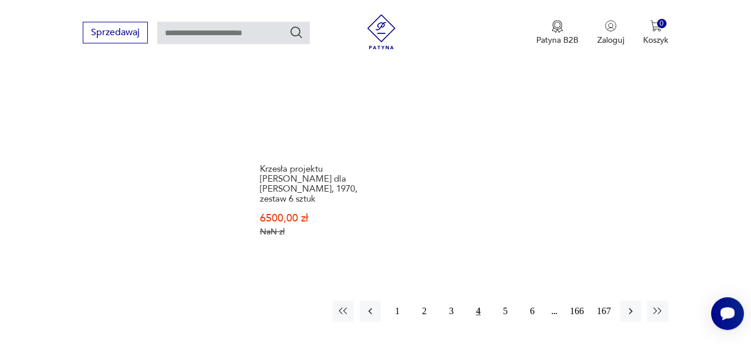
scroll to position [1585, 0]
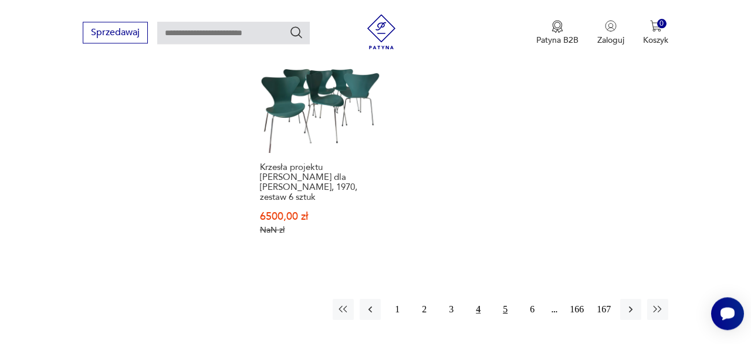
click at [506, 299] on button "5" at bounding box center [505, 309] width 21 height 21
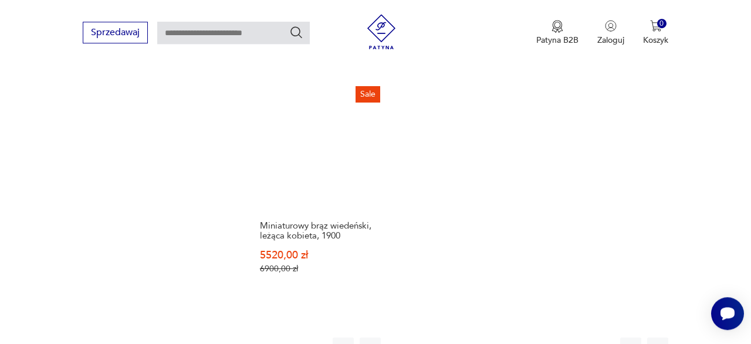
scroll to position [1565, 0]
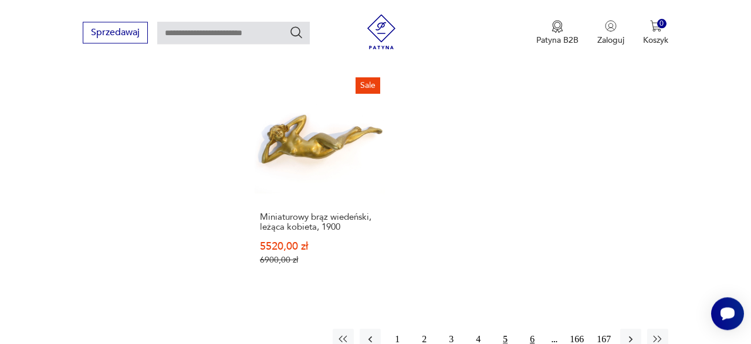
click at [533, 329] on button "6" at bounding box center [532, 339] width 21 height 21
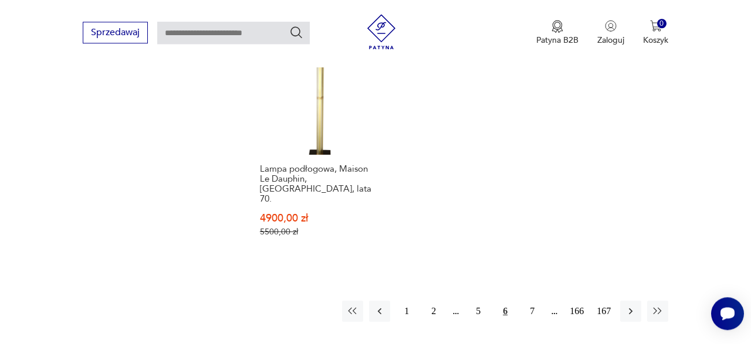
scroll to position [1616, 0]
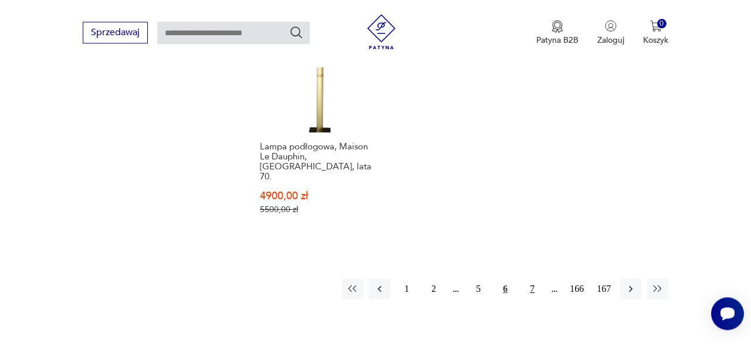
click at [536, 279] on button "7" at bounding box center [532, 289] width 21 height 21
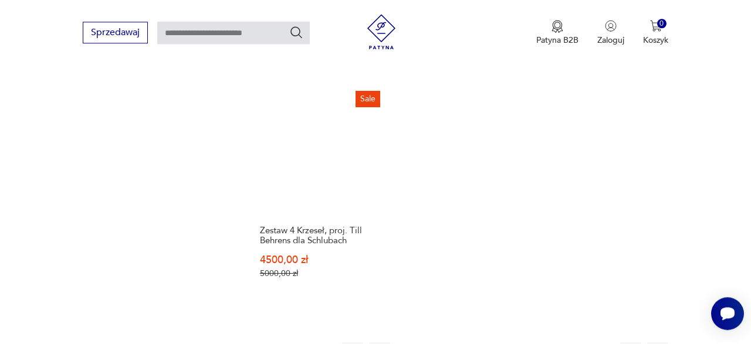
scroll to position [1565, 0]
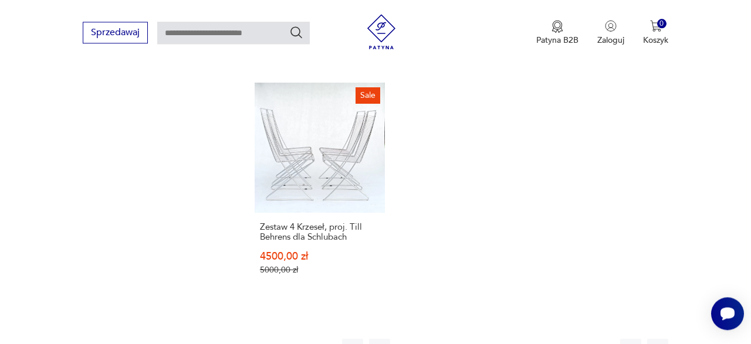
click at [532, 339] on button "8" at bounding box center [532, 349] width 21 height 21
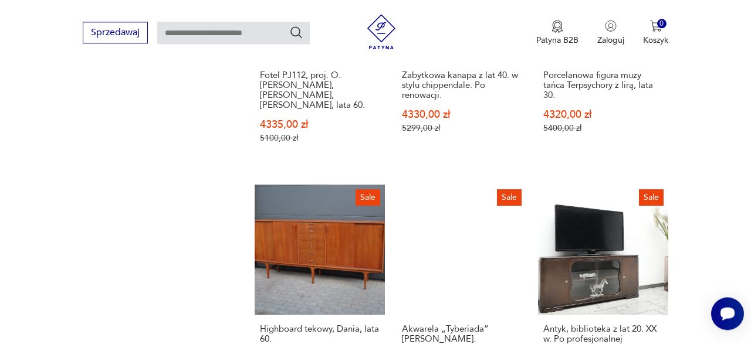
scroll to position [1230, 0]
